Goal: Find specific page/section: Find specific page/section

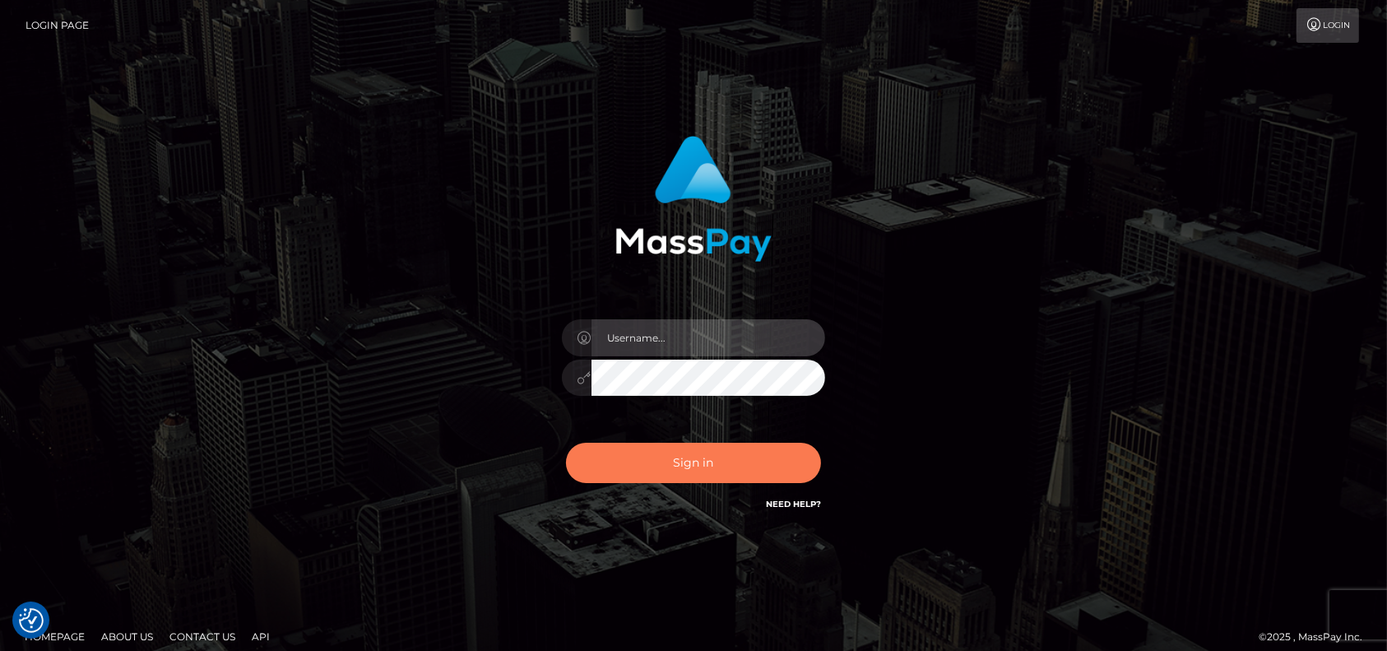
type input "petros.[PERSON_NAME]"
click at [652, 467] on button "Sign in" at bounding box center [693, 463] width 255 height 40
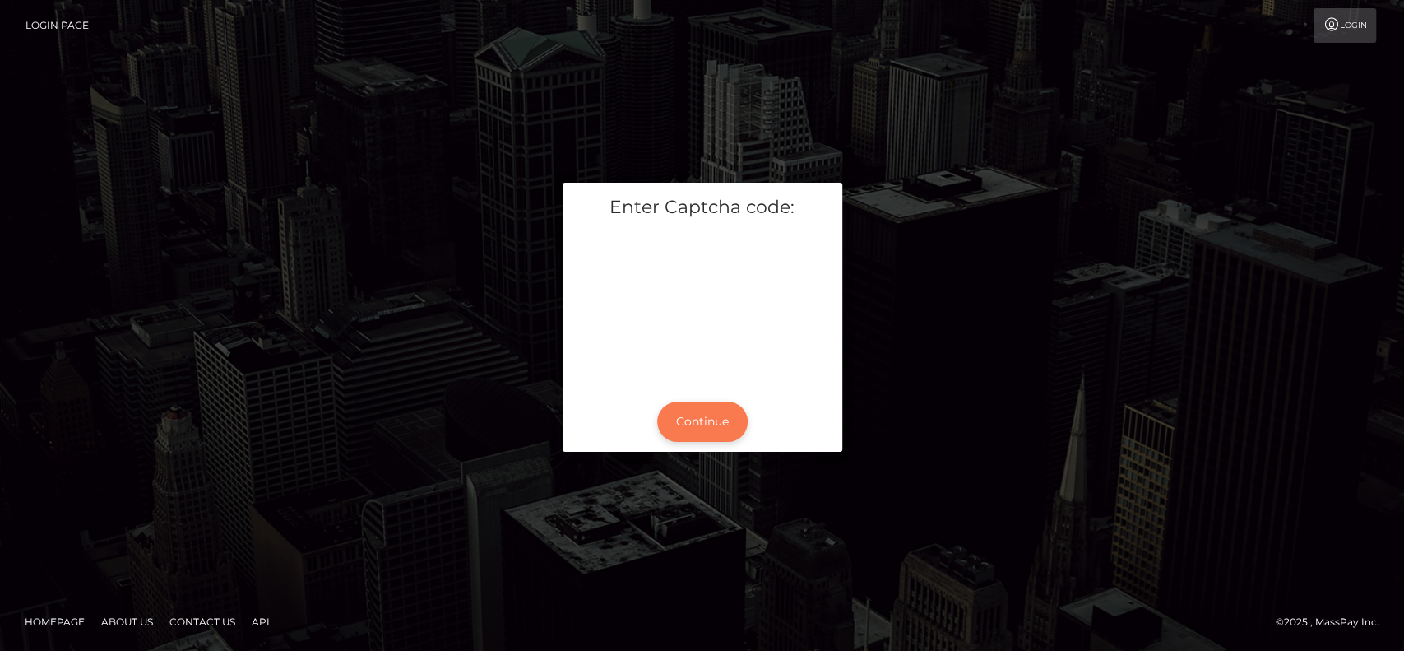
click at [702, 419] on button "Continue" at bounding box center [702, 421] width 90 height 40
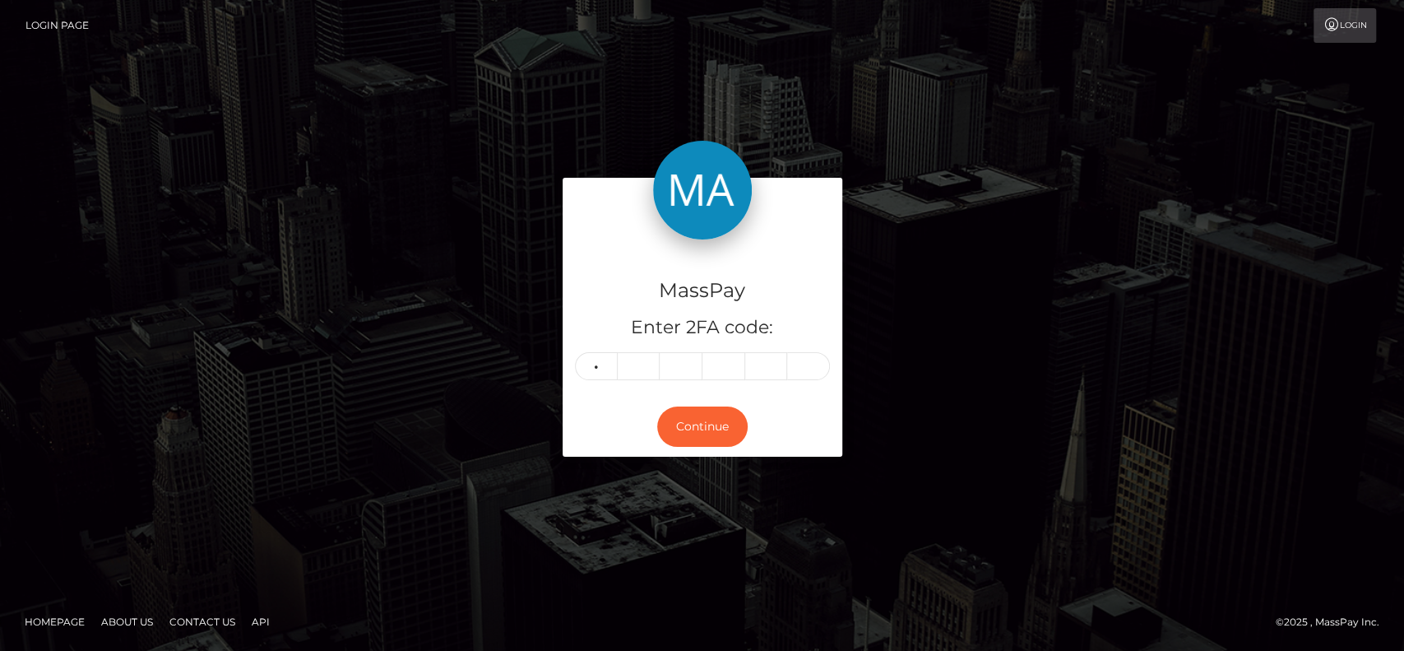
type input "2"
type input "4"
type input "8"
type input "2"
type input "7"
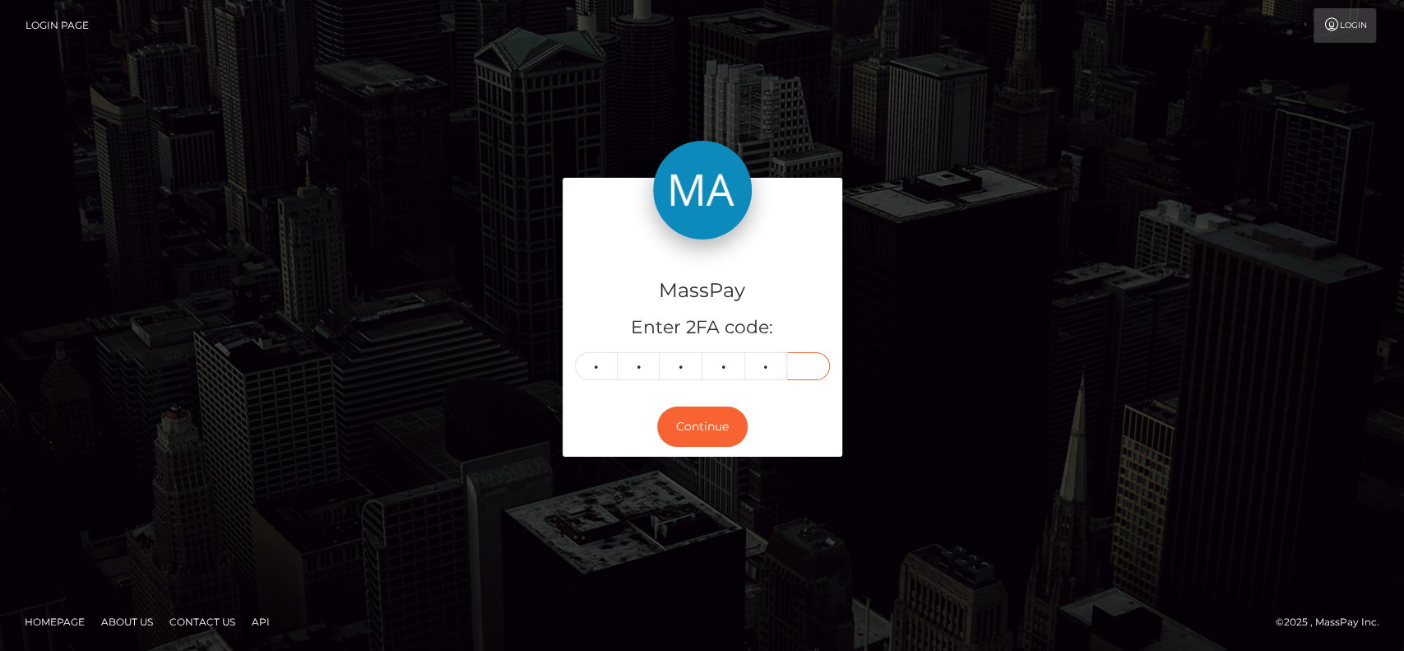
type input "7"
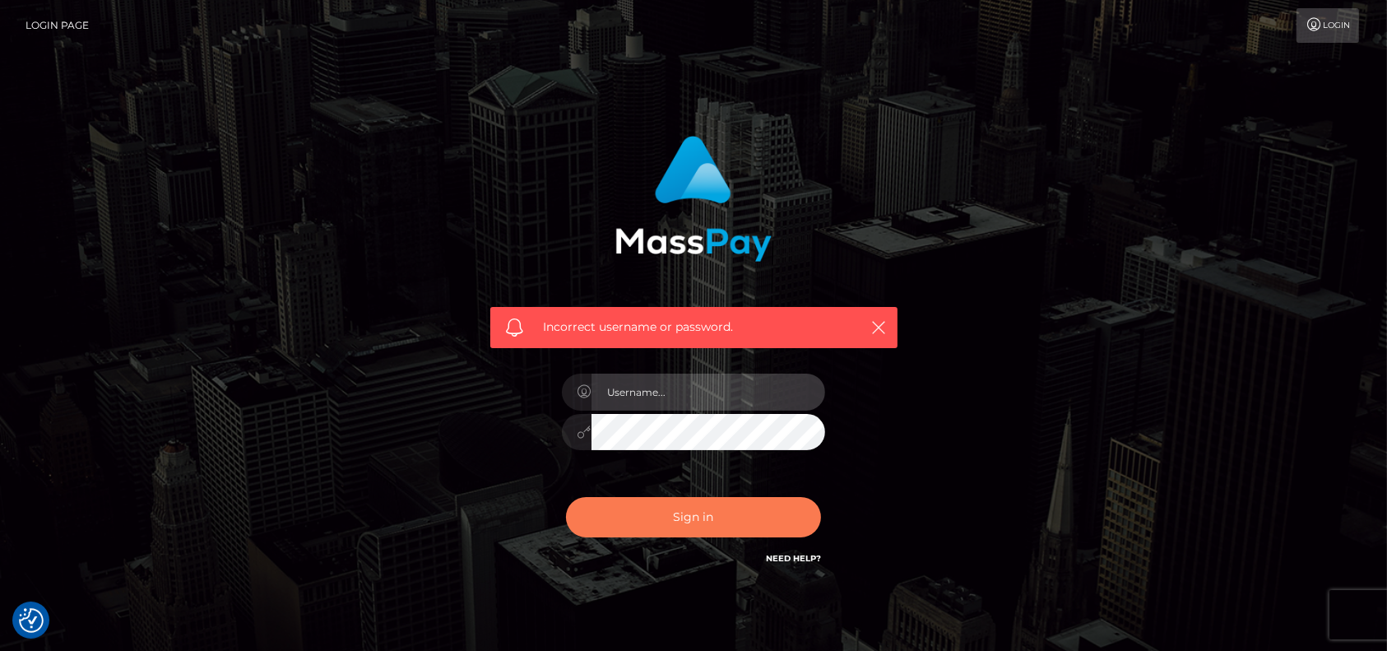
type input "petros.[PERSON_NAME]"
click at [659, 534] on button "Sign in" at bounding box center [693, 517] width 255 height 40
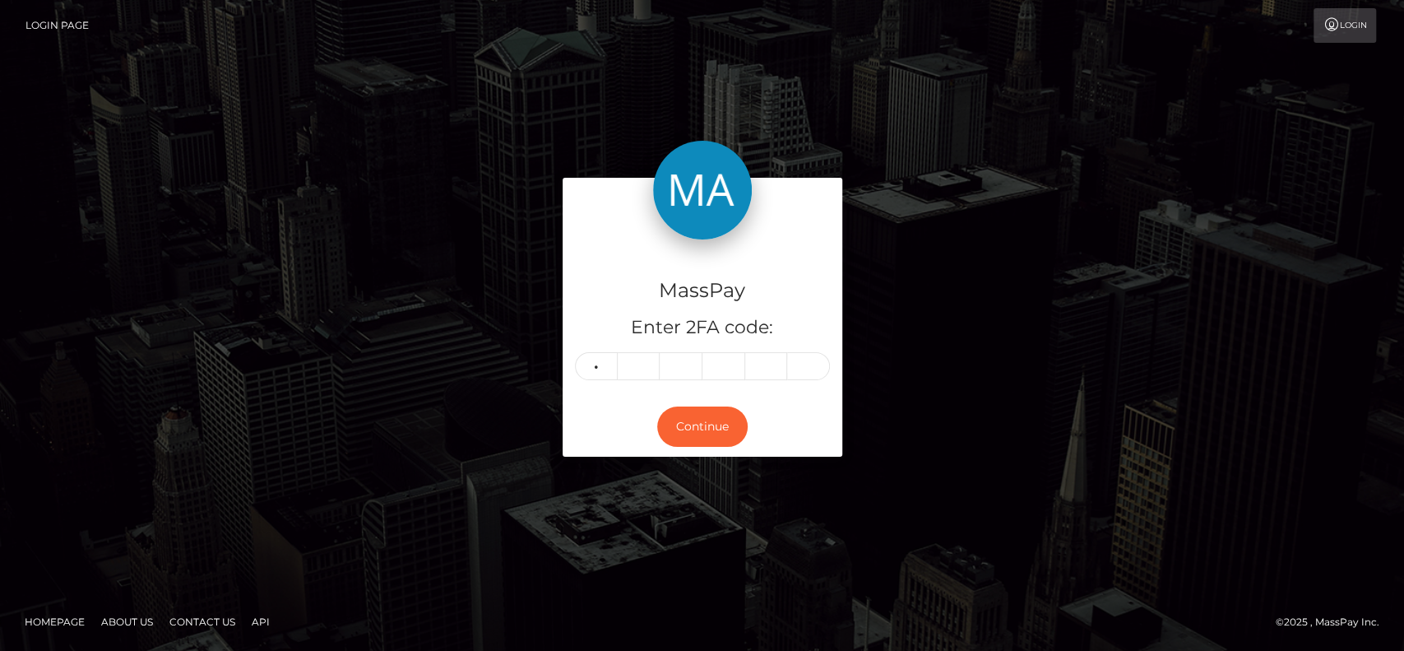
type input "2"
type input "4"
type input "8"
type input "2"
type input "4"
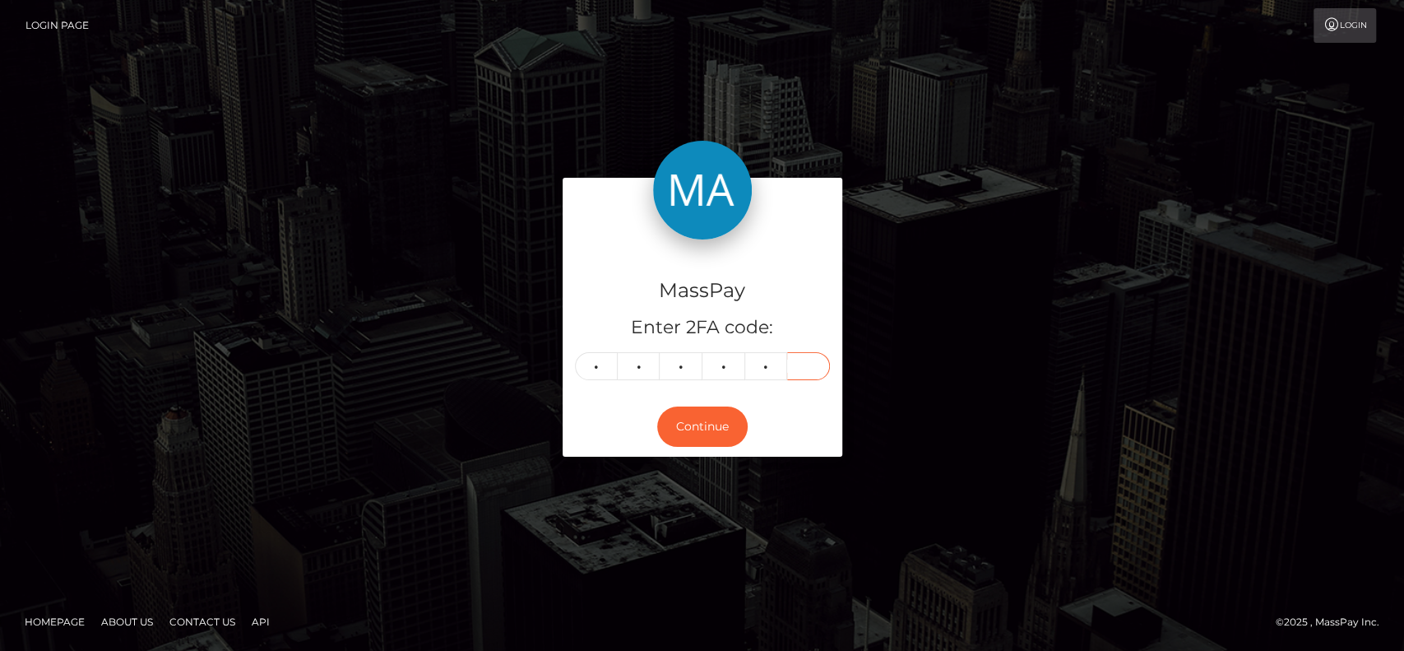
type input "7"
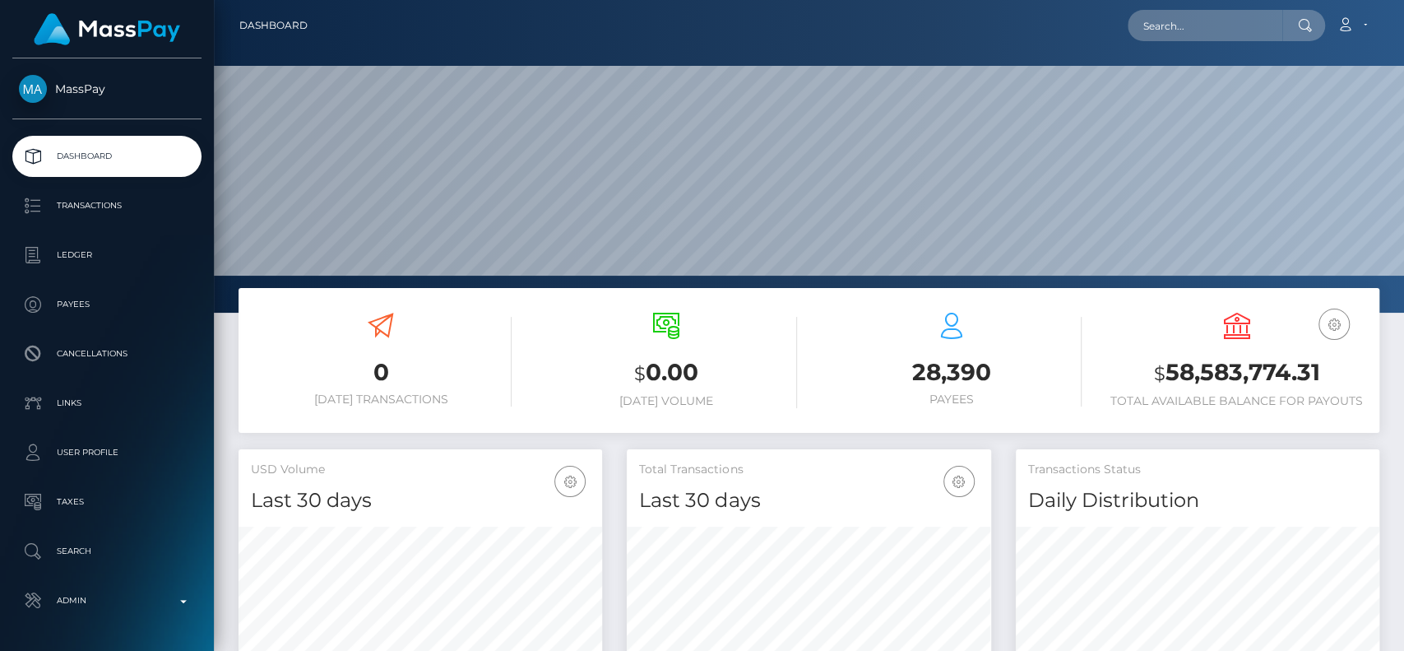
scroll to position [290, 364]
click at [1162, 21] on input "text" at bounding box center [1205, 25] width 155 height 31
paste input "jampotal07@icloud.com"
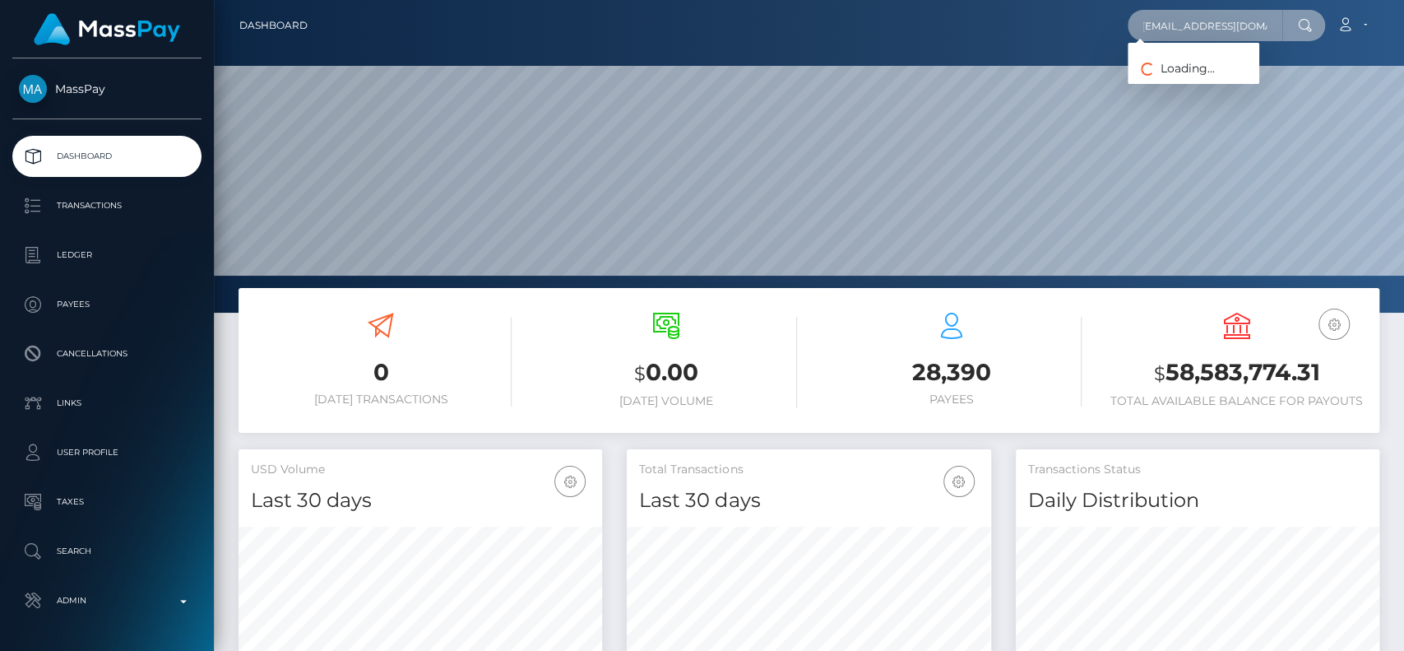
scroll to position [0, 0]
drag, startPoint x: 1196, startPoint y: 25, endPoint x: 1307, endPoint y: 49, distance: 113.4
click at [1307, 49] on nav "Dashboard jampotal07@icloud.com Loading... Loading... Logout" at bounding box center [809, 25] width 1190 height 51
type input "jampotal07"
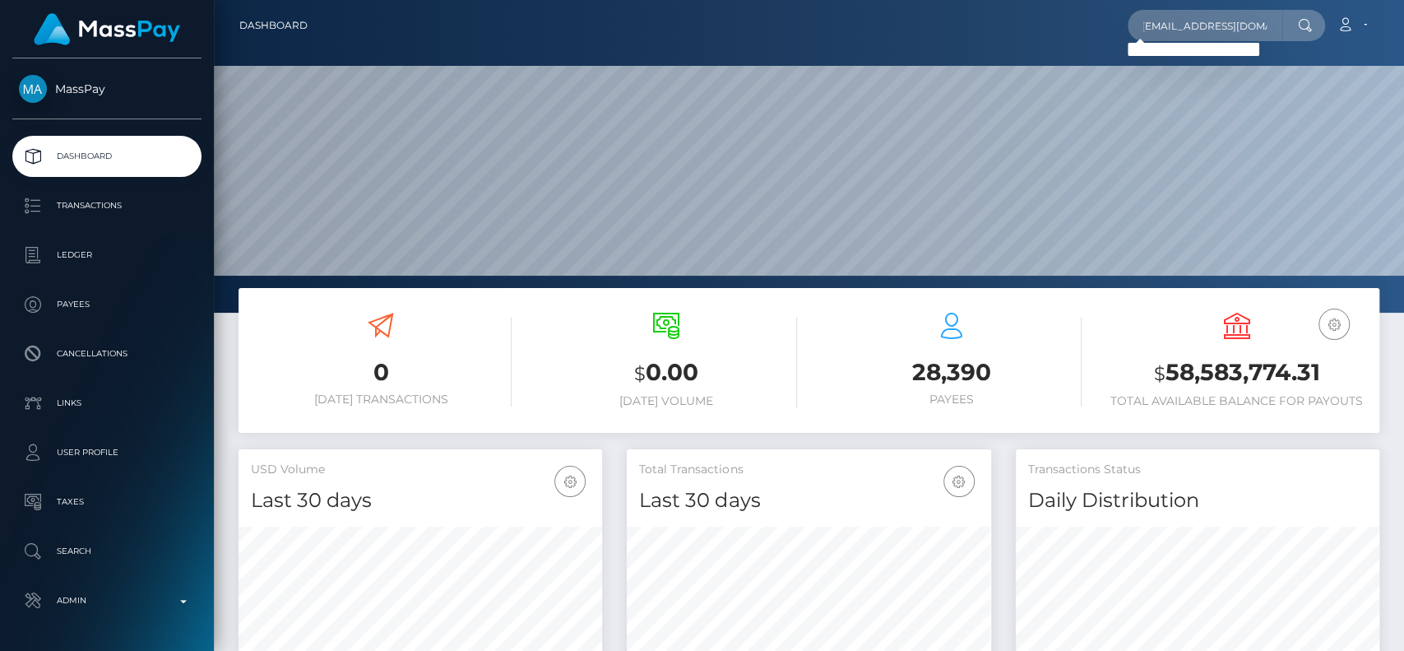
type input "[EMAIL_ADDRESS][DOMAIN_NAME]"
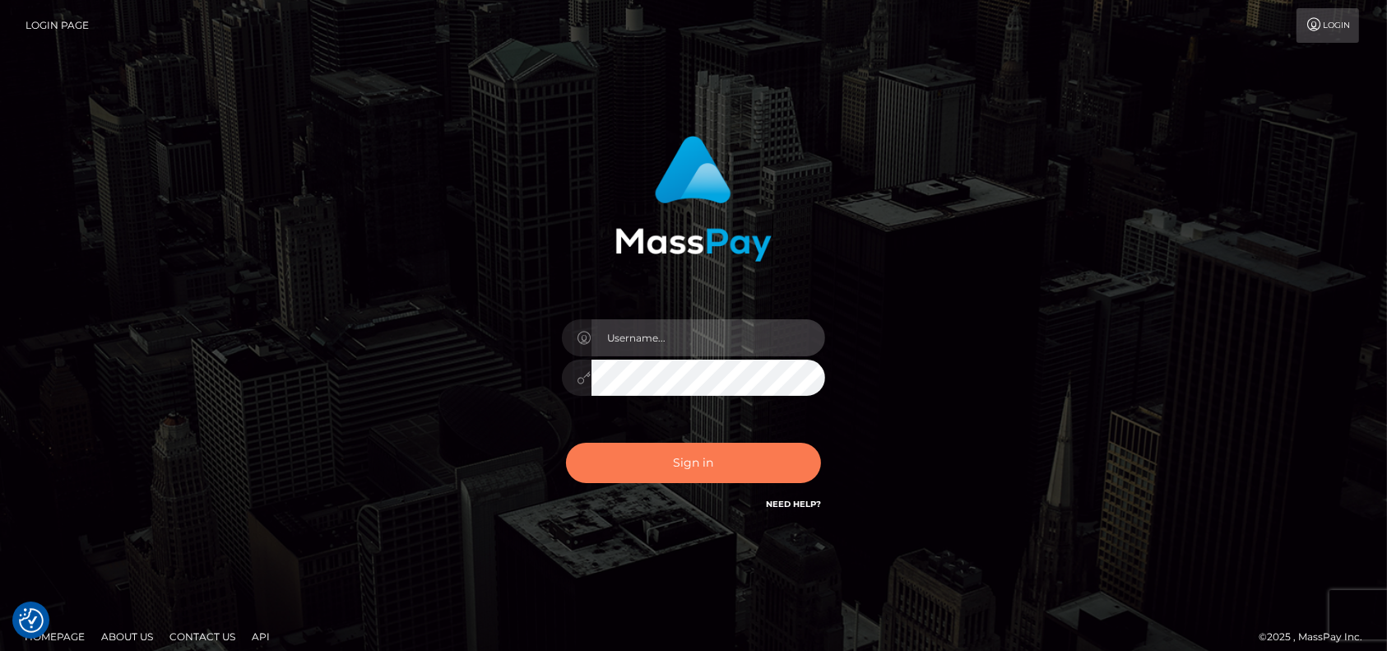
type input "petros.kidane"
click at [668, 466] on button "Sign in" at bounding box center [693, 463] width 255 height 40
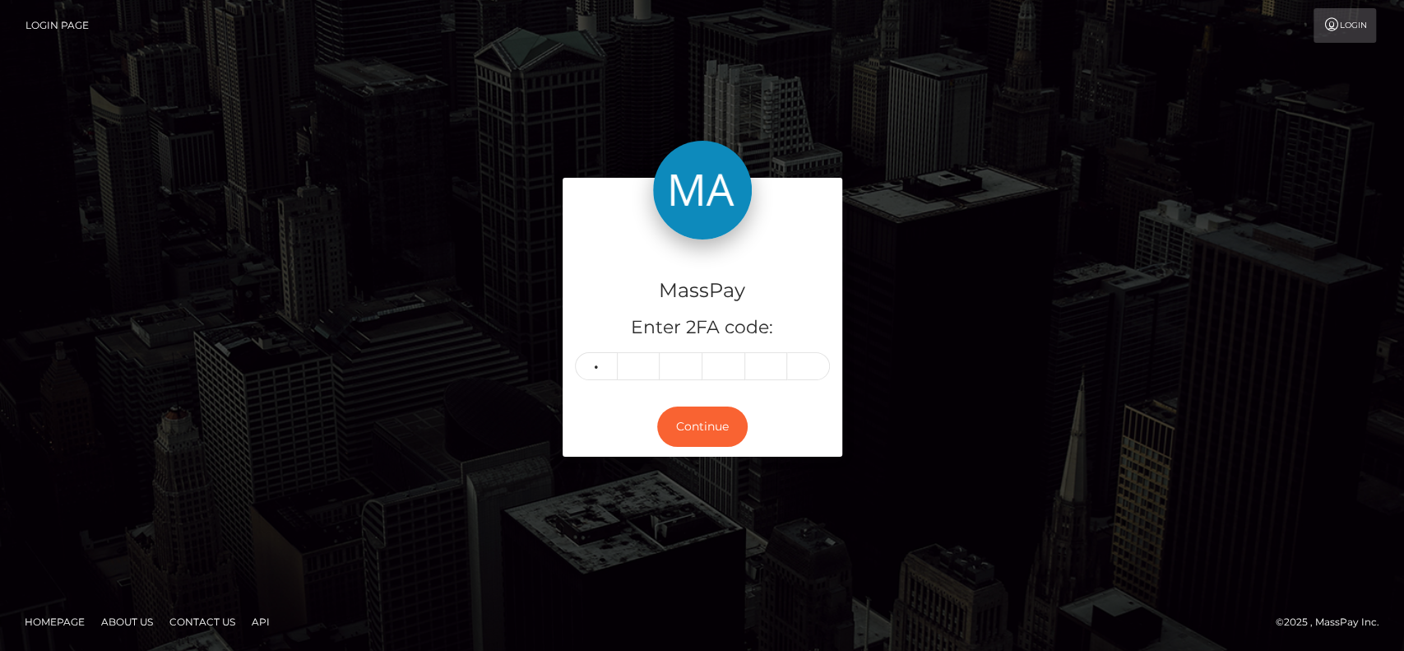
type input "2"
type input "9"
type input "6"
type input "4"
type input "2"
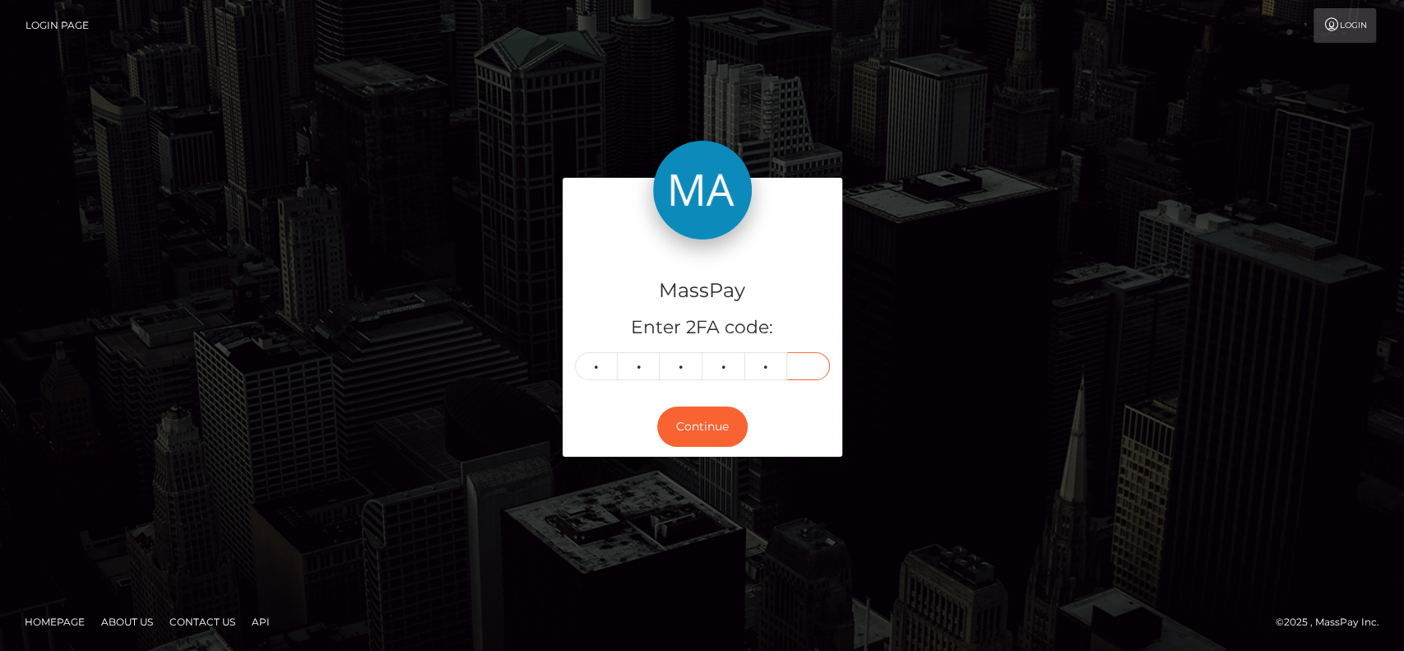
type input "1"
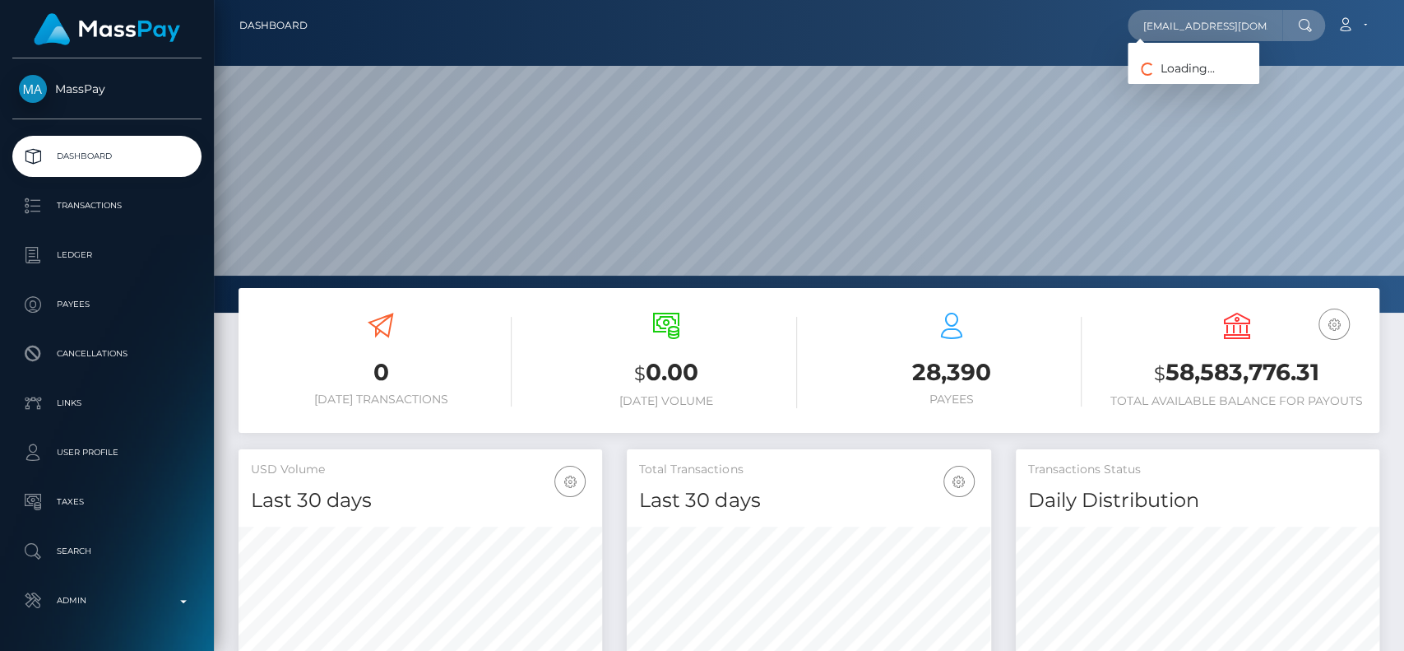
scroll to position [0, 21]
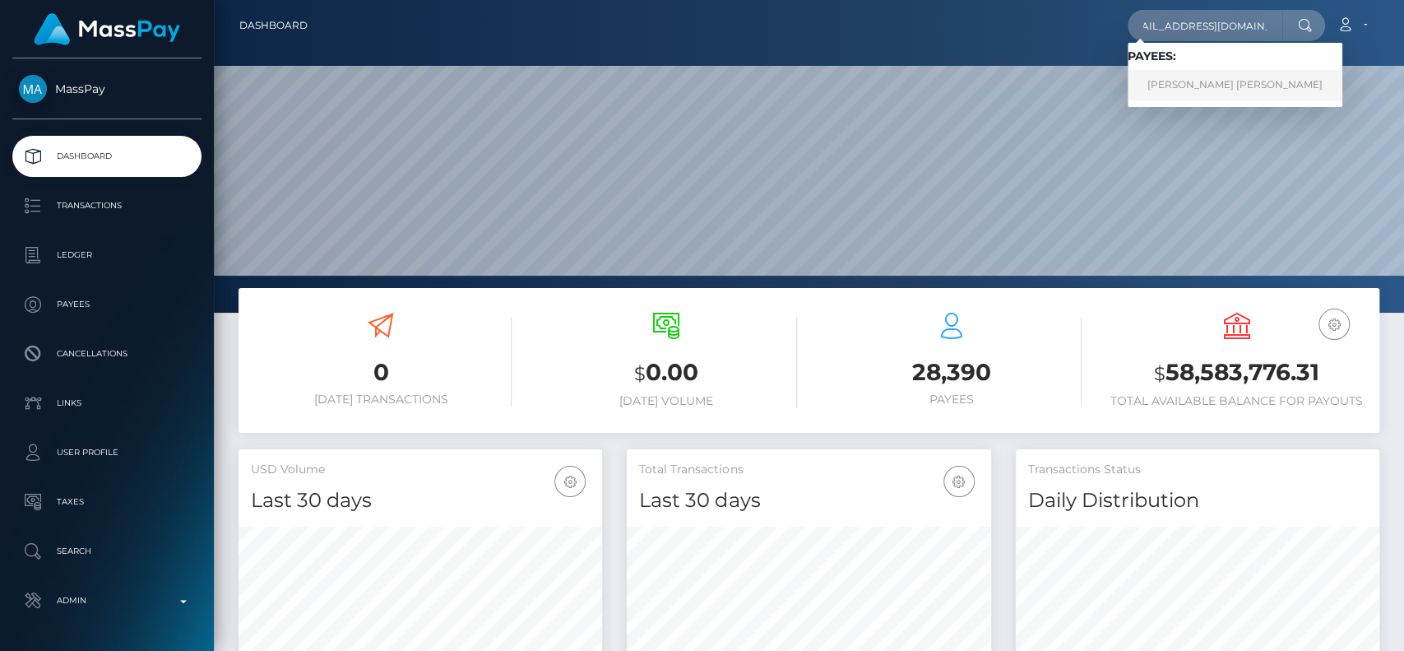
type input "[EMAIL_ADDRESS][DOMAIN_NAME]"
click at [1199, 78] on link "Debra Lewis Ruffin" at bounding box center [1235, 85] width 215 height 30
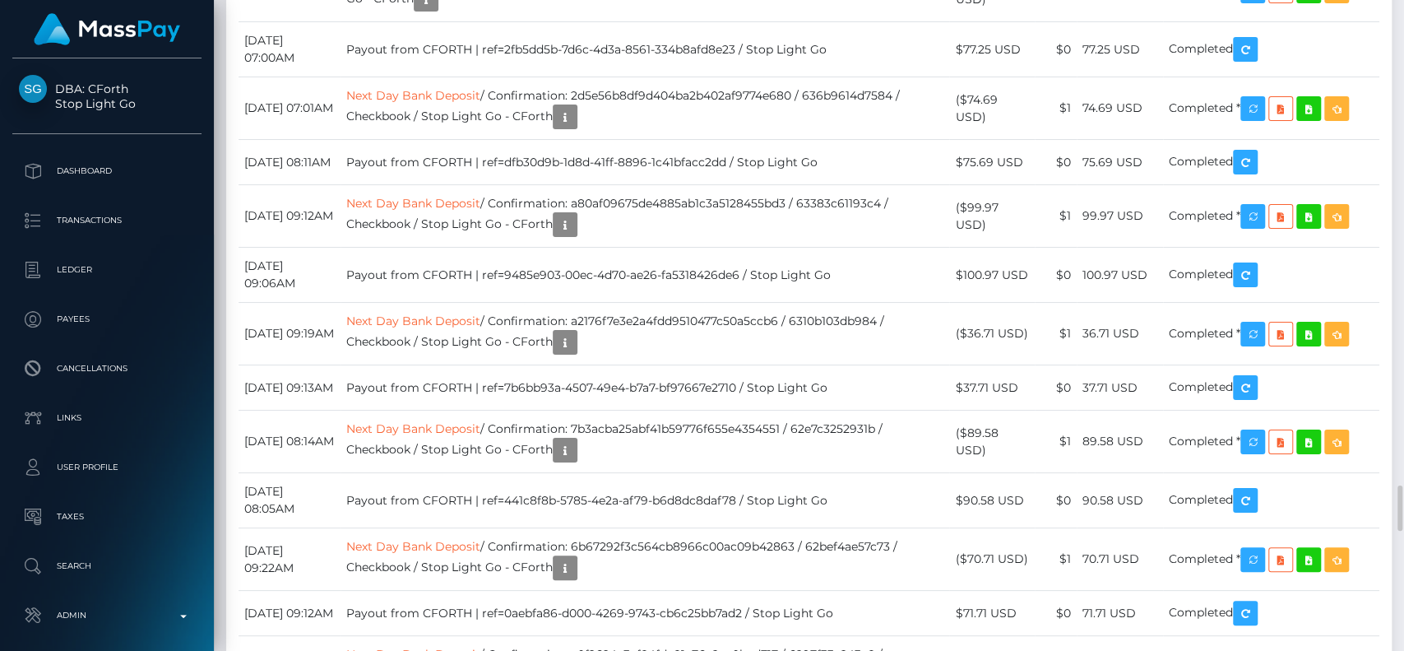
scroll to position [6315, 0]
